Goal: Task Accomplishment & Management: Use online tool/utility

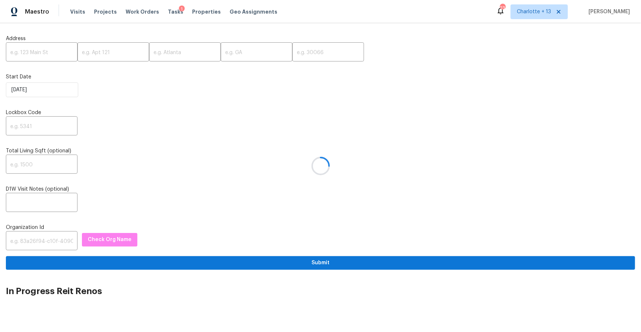
click at [44, 56] on div at bounding box center [320, 166] width 641 height 332
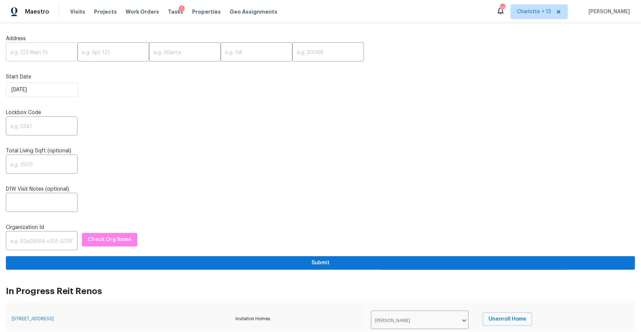
click at [27, 53] on input "text" at bounding box center [42, 52] width 72 height 17
paste input "[STREET_ADDRESS][PERSON_NAME]"
click at [58, 54] on input "[STREET_ADDRESS][PERSON_NAME]" at bounding box center [42, 52] width 72 height 17
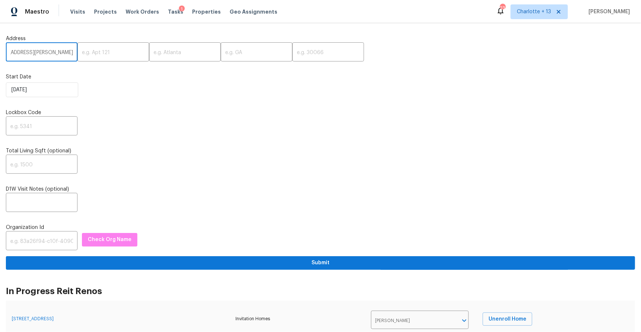
scroll to position [0, 22]
type input "[STREET_ADDRESS][PERSON_NAME]"
click at [293, 52] on input "text" at bounding box center [329, 52] width 72 height 17
paste input "34668"
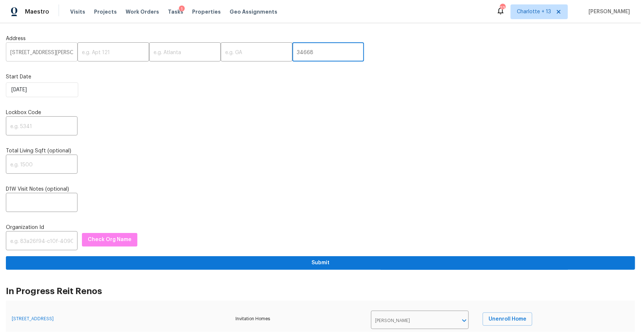
type input "34668"
drag, startPoint x: 54, startPoint y: 52, endPoint x: 58, endPoint y: 54, distance: 4.6
click at [58, 54] on input "[STREET_ADDRESS][PERSON_NAME]" at bounding box center [42, 52] width 72 height 17
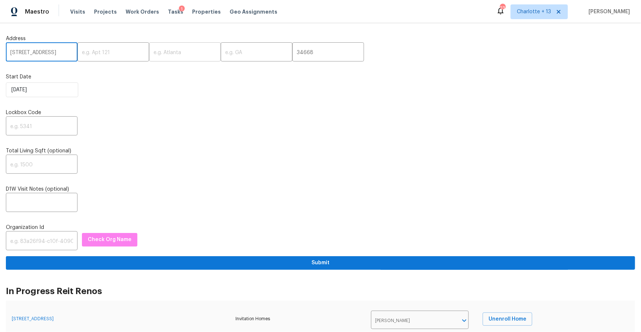
type input "[STREET_ADDRESS]"
click at [159, 54] on input "text" at bounding box center [185, 52] width 72 height 17
paste input "Port [PERSON_NAME]"
type input "Port [PERSON_NAME]"
click at [61, 54] on input "[STREET_ADDRESS]" at bounding box center [42, 52] width 72 height 17
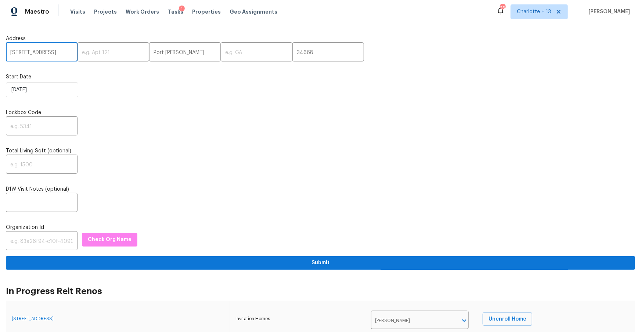
click at [61, 54] on input "[STREET_ADDRESS]" at bounding box center [42, 52] width 72 height 17
type input "[STREET_ADDRESS] ,"
click at [248, 57] on input "text" at bounding box center [257, 52] width 72 height 17
paste input "FL"
type input "FL"
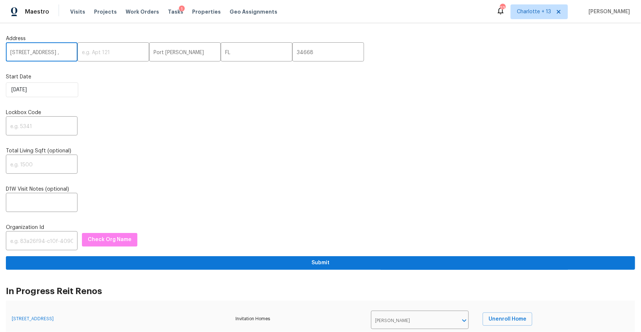
click at [59, 55] on input "[STREET_ADDRESS] ," at bounding box center [42, 52] width 72 height 17
type input "[STREET_ADDRESS]"
click at [61, 127] on input "text" at bounding box center [42, 126] width 72 height 17
type input "0000"
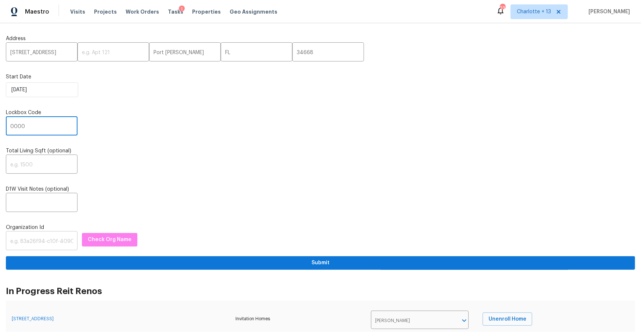
click at [37, 246] on input "text" at bounding box center [42, 241] width 72 height 17
paste input "1349d153-b359-4f9b-b4dd-758ff939cc37"
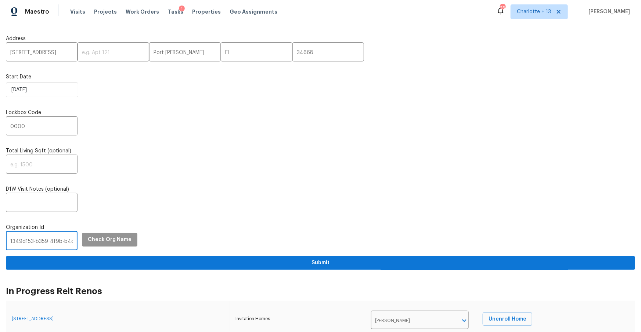
scroll to position [0, 43]
type input "1349d153-b359-4f9b-b4dd-758ff939cc37"
click at [111, 240] on span "Check Org Name" at bounding box center [110, 239] width 44 height 9
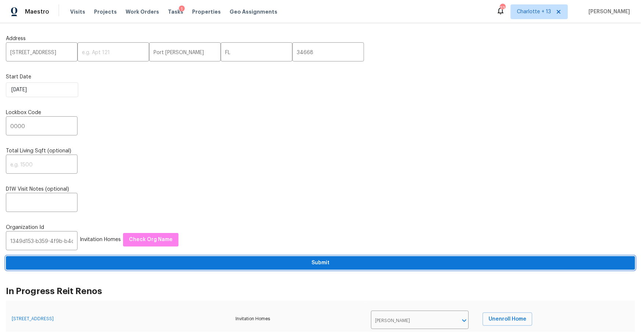
click at [258, 265] on span "Submit" at bounding box center [321, 262] width 618 height 9
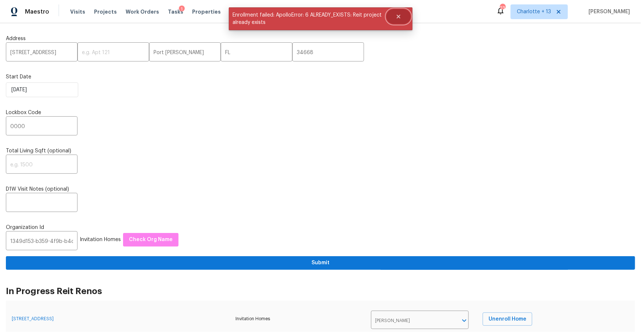
click at [401, 14] on icon "Close" at bounding box center [399, 17] width 6 height 6
